Goal: Information Seeking & Learning: Learn about a topic

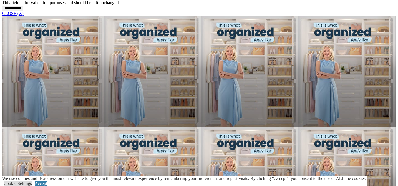
scroll to position [518, 0]
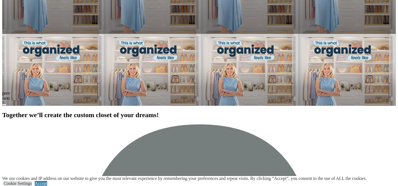
scroll to position [678, 0]
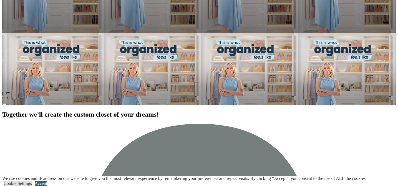
click at [47, 181] on link "Accept" at bounding box center [41, 183] width 12 height 5
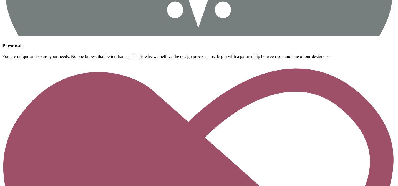
scroll to position [1984, 0]
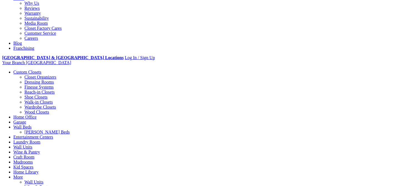
scroll to position [99, 0]
